Goal: Task Accomplishment & Management: Manage account settings

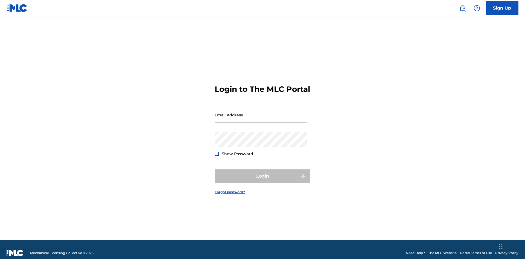
scroll to position [7, 0]
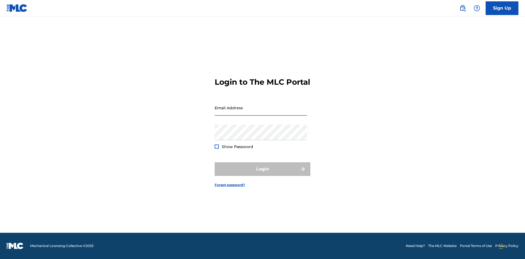
click at [261, 112] on input "Email Address" at bounding box center [261, 108] width 92 height 16
type input "XenaSongwriter@gmail.com"
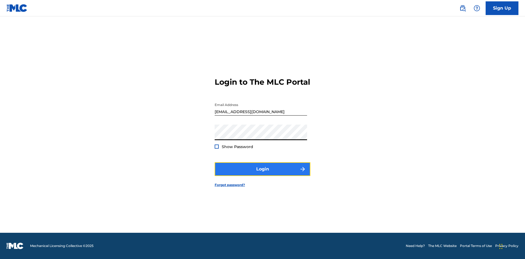
click at [263, 174] on button "Login" at bounding box center [263, 169] width 96 height 14
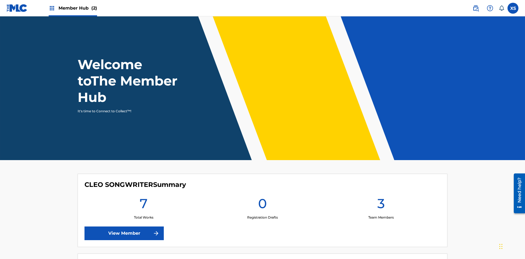
click at [72, 8] on span "Member Hub (2)" at bounding box center [78, 8] width 39 height 6
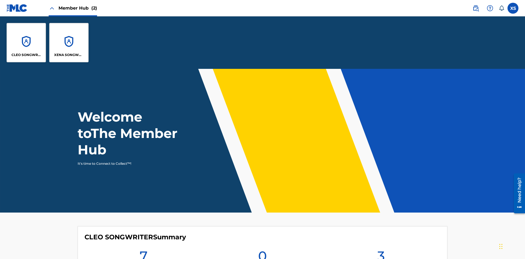
scroll to position [20, 0]
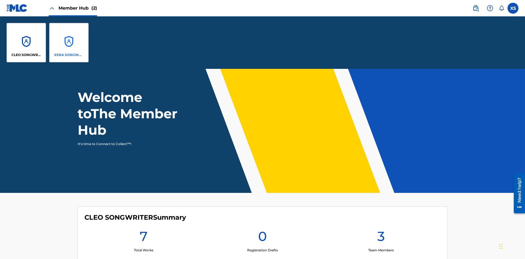
click at [69, 55] on p "XENA SONGWRITER" at bounding box center [69, 55] width 30 height 5
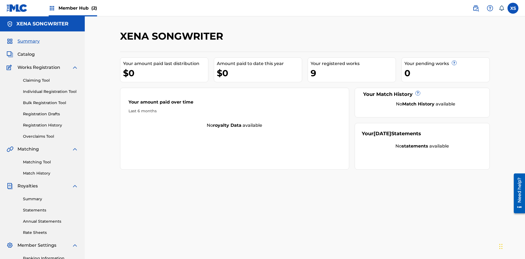
scroll to position [18, 0]
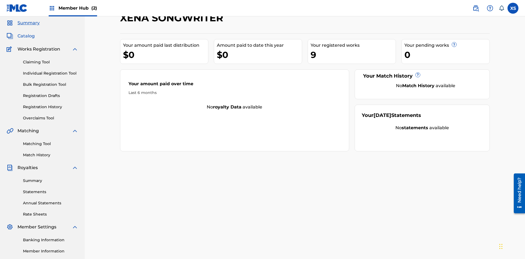
click at [26, 36] on span "Catalog" at bounding box center [26, 36] width 17 height 7
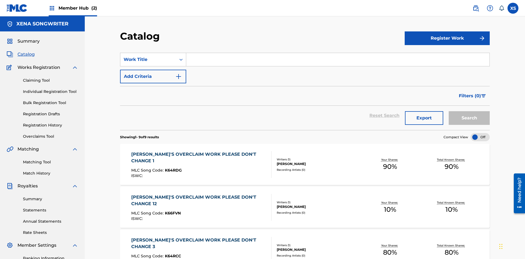
scroll to position [111, 0]
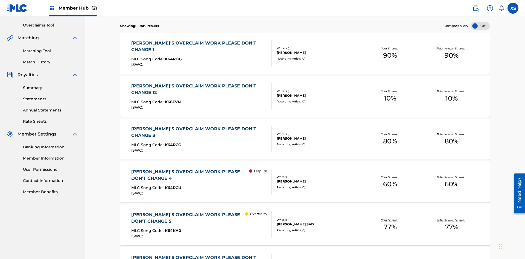
click at [305, 53] on div "DYLAN TANNER HINK" at bounding box center [318, 52] width 83 height 5
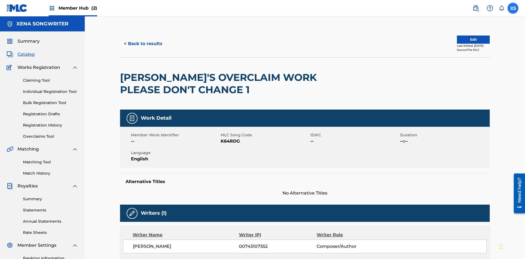
click at [513, 8] on label at bounding box center [513, 8] width 11 height 11
click at [513, 8] on input "XS Xena Songwriter xenasongwriter@gmail.com Notification Preferences Profile Lo…" at bounding box center [513, 8] width 0 height 0
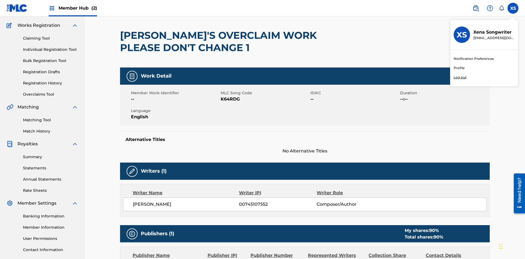
click at [460, 77] on p "Log out" at bounding box center [460, 77] width 13 height 5
click at [513, 8] on input "XS Xena Songwriter xenasongwriter@gmail.com Notification Preferences Profile Lo…" at bounding box center [513, 8] width 0 height 0
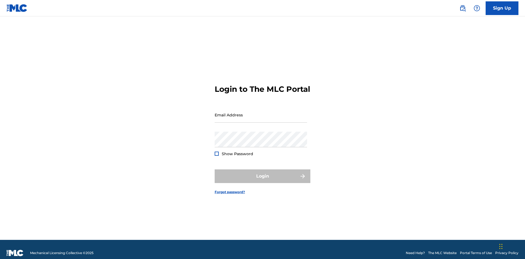
scroll to position [7, 0]
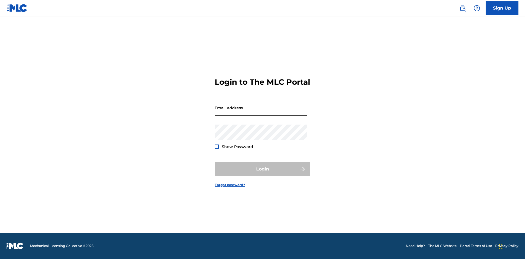
click at [261, 112] on input "Email Address" at bounding box center [261, 108] width 92 height 16
type input "CleoSongwriter@gmail.com"
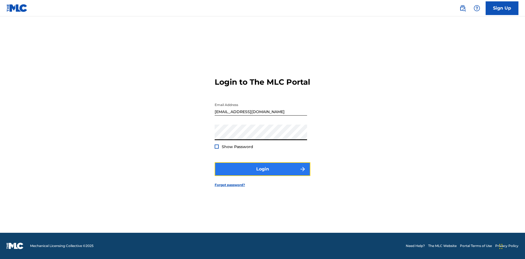
click at [263, 174] on button "Login" at bounding box center [263, 169] width 96 height 14
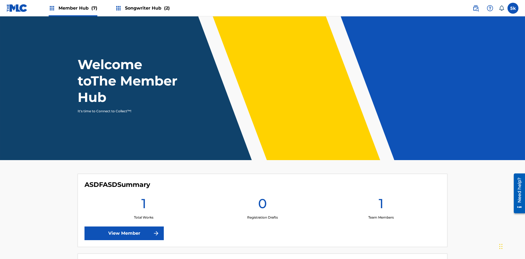
scroll to position [24, 0]
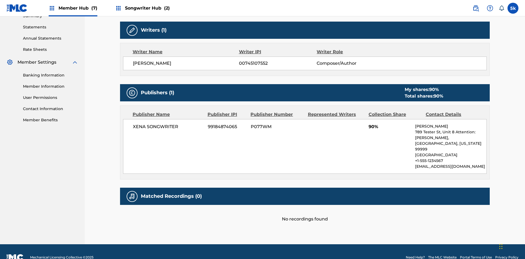
scroll to position [153, 0]
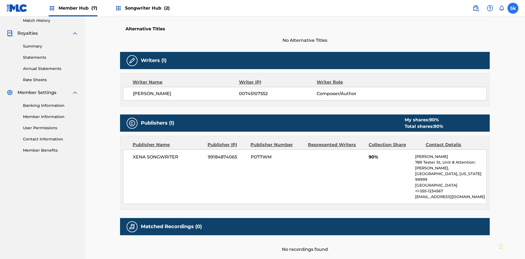
click at [513, 8] on label at bounding box center [513, 8] width 11 height 11
click at [513, 8] on input "5k 5WTjtAf3vu k3dlg6DoRk cleosongwriter@gmail.com Notification Preferences Prof…" at bounding box center [513, 8] width 0 height 0
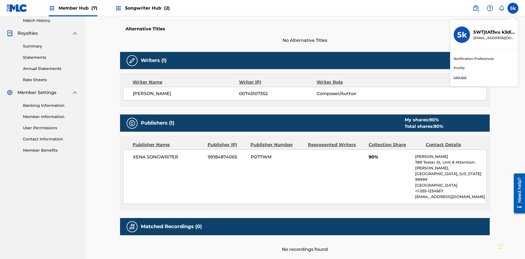
scroll to position [183, 0]
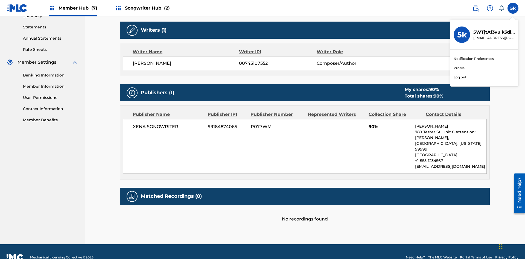
click at [460, 77] on p "Log out" at bounding box center [460, 77] width 13 height 5
click at [513, 8] on input "5k 5WTjtAf3vu k3dlg6DoRk cleosongwriter@gmail.com Notification Preferences Prof…" at bounding box center [513, 8] width 0 height 0
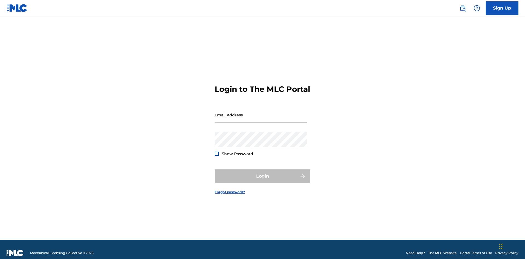
scroll to position [7, 0]
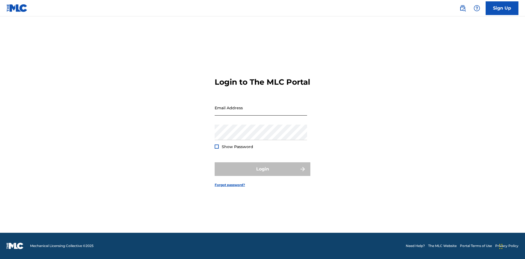
click at [261, 112] on input "Email Address" at bounding box center [261, 108] width 92 height 16
type input "Dutchess.McTesterson@gmail.com"
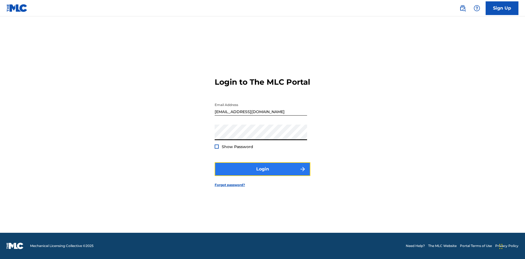
click at [263, 174] on button "Login" at bounding box center [263, 169] width 96 height 14
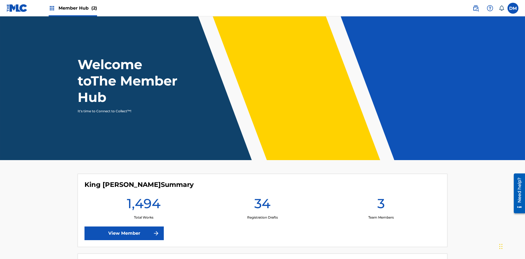
scroll to position [24, 0]
